Goal: Information Seeking & Learning: Learn about a topic

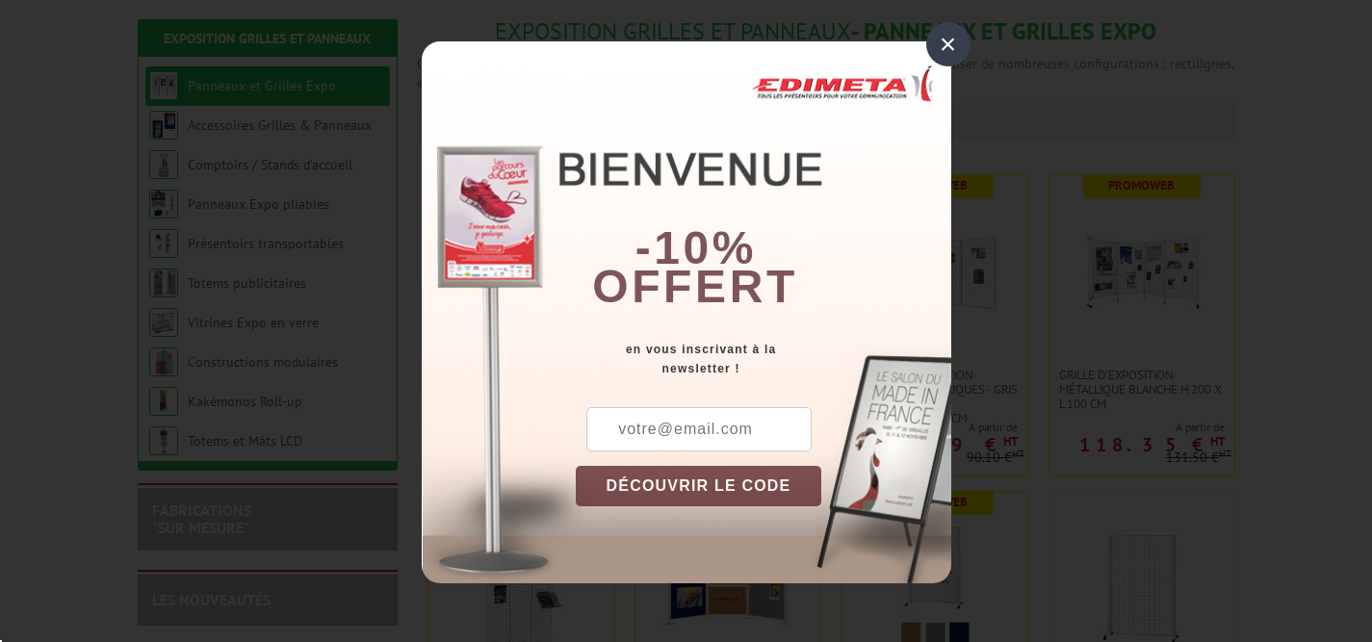
scroll to position [237, 0]
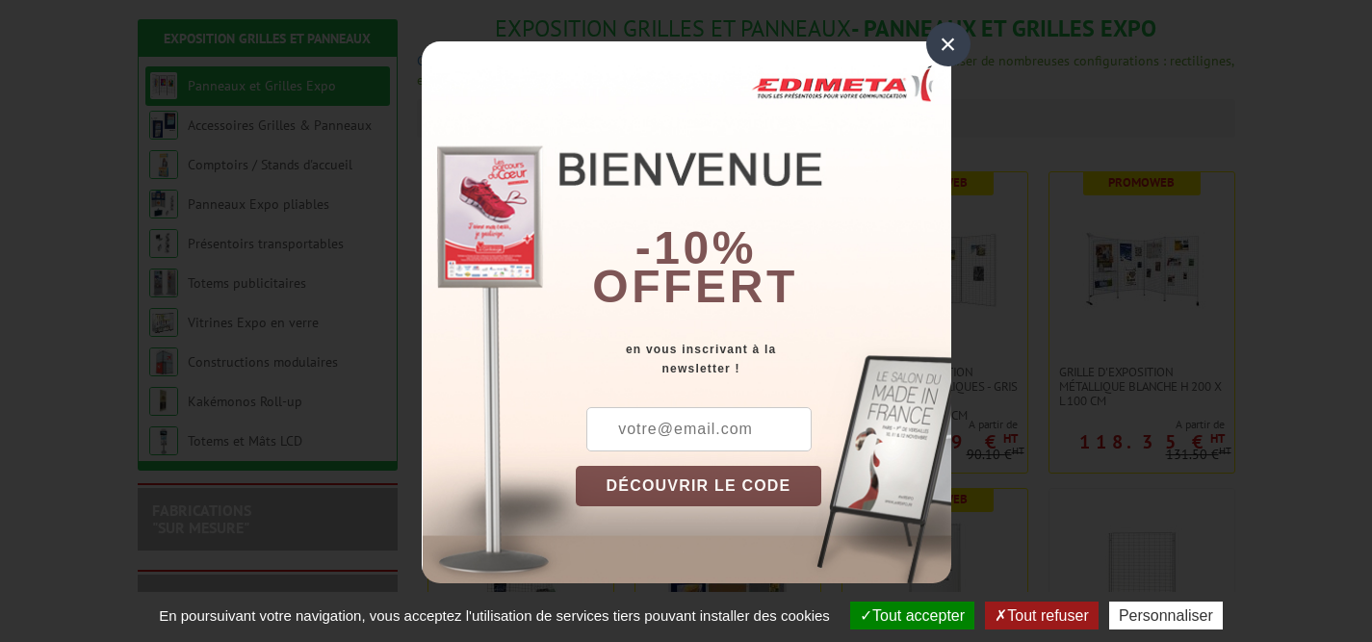
click at [946, 42] on div "×" at bounding box center [948, 44] width 44 height 44
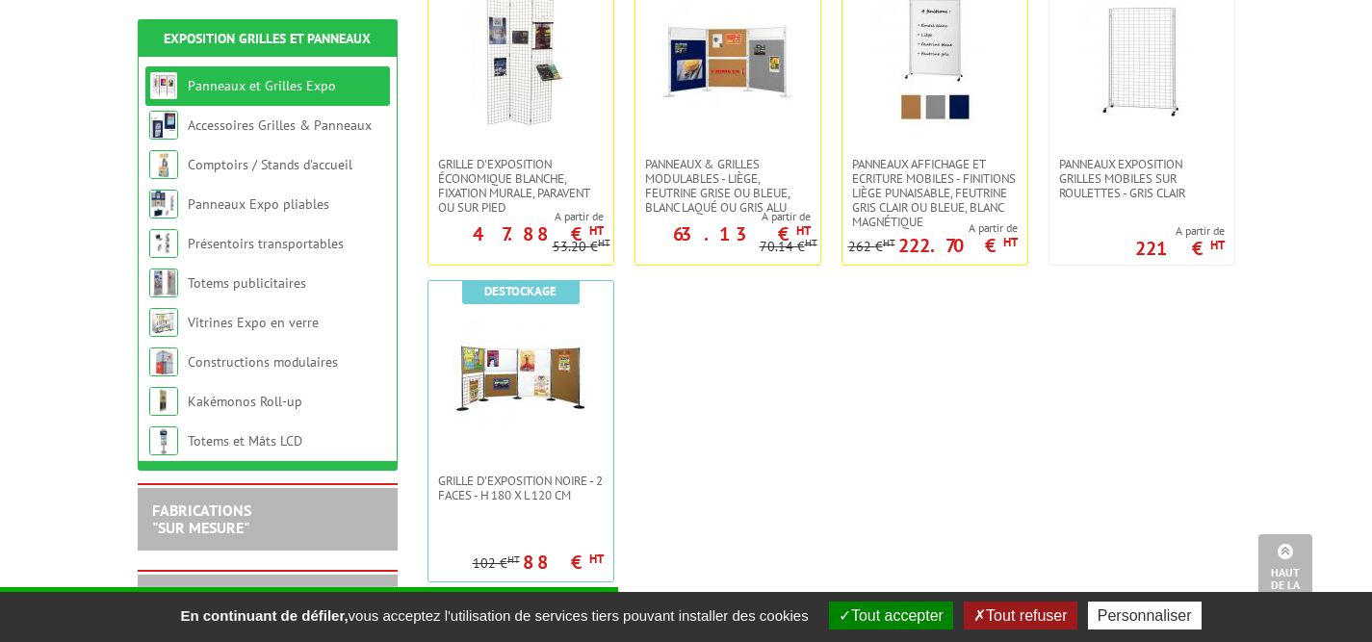
scroll to position [791, 0]
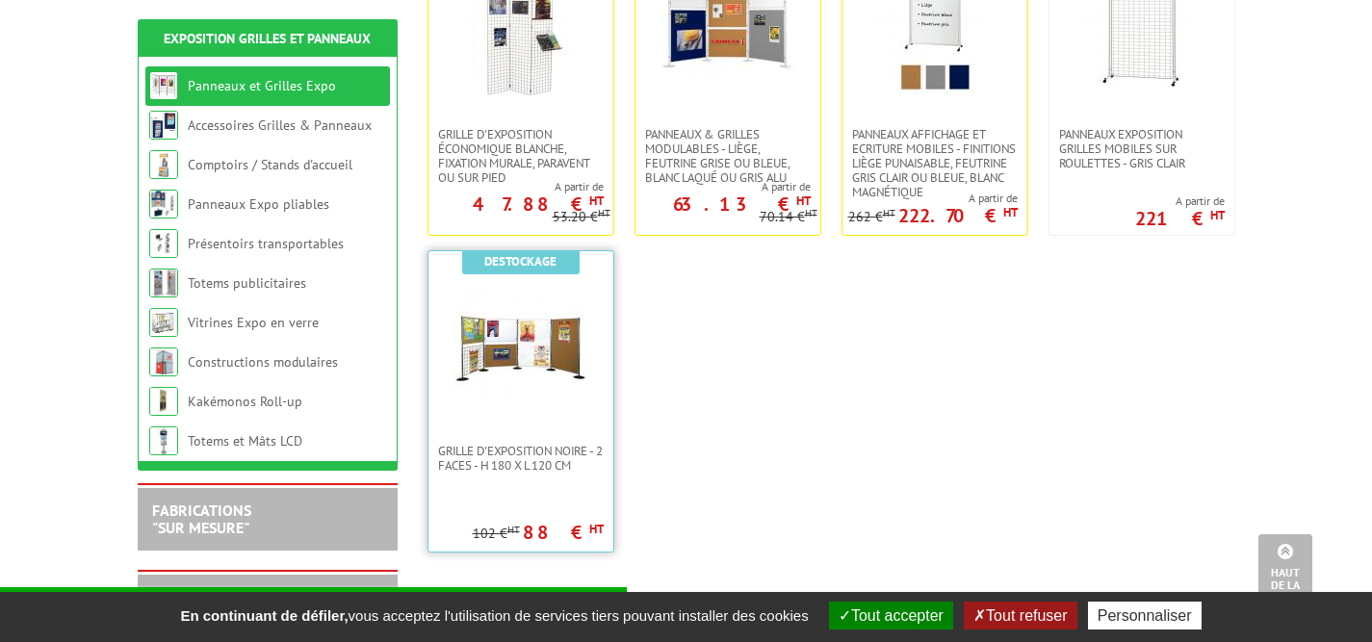
click at [551, 409] on img at bounding box center [520, 347] width 135 height 135
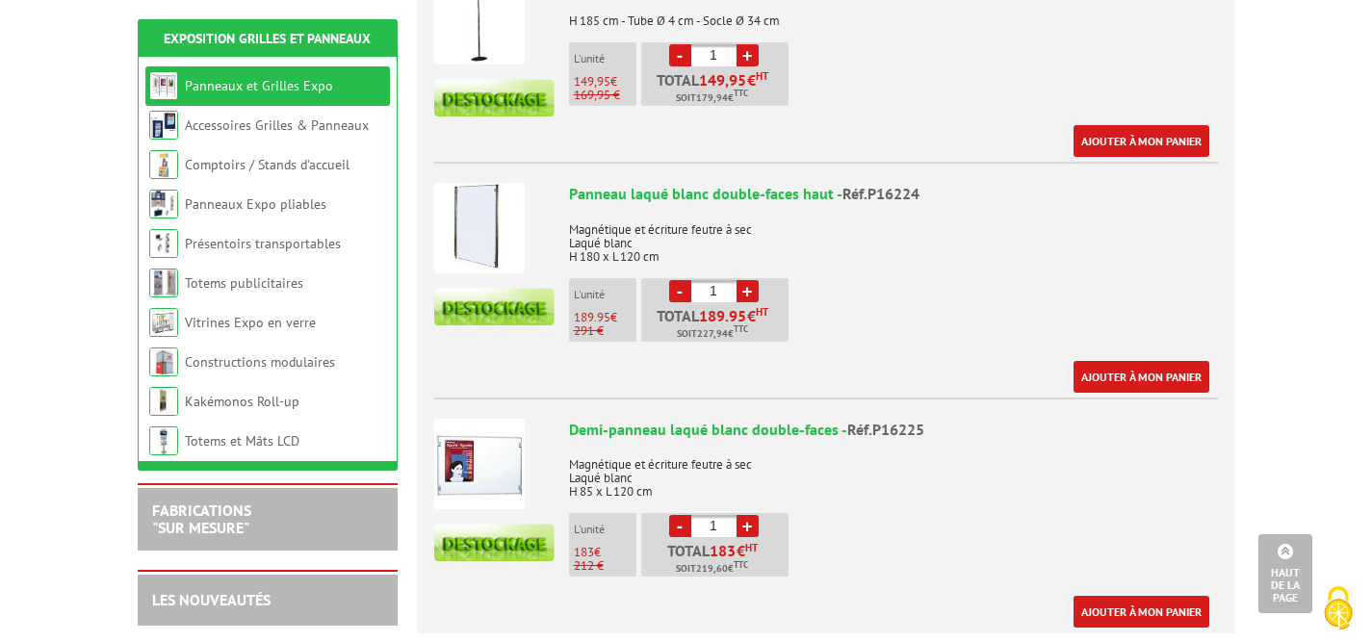
scroll to position [1086, 0]
